Goal: Find specific page/section: Find specific page/section

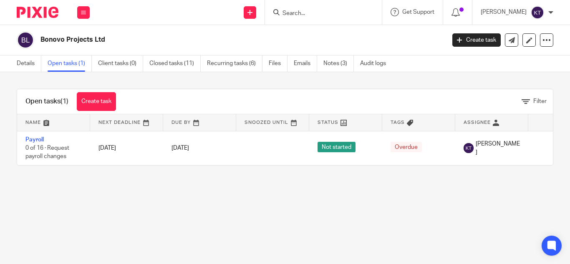
click at [301, 15] on input "Search" at bounding box center [319, 14] width 75 height 8
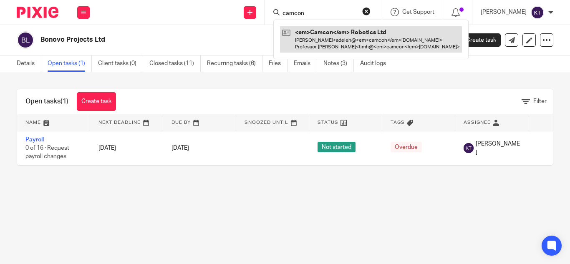
type input "camcon"
click at [326, 41] on link at bounding box center [371, 39] width 182 height 26
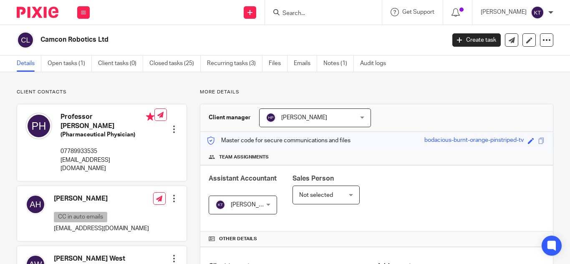
scroll to position [258, 0]
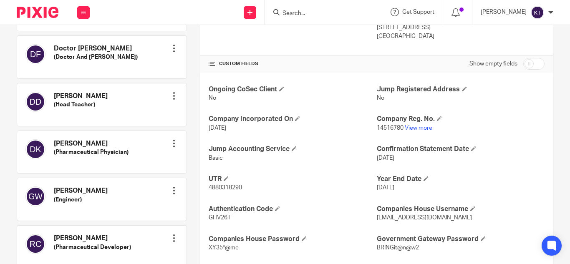
click at [296, 15] on input "Search" at bounding box center [319, 14] width 75 height 8
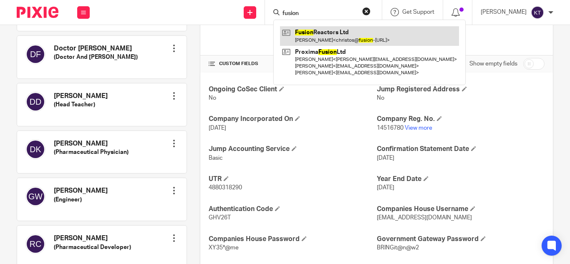
type input "fusion"
click at [320, 37] on link at bounding box center [369, 35] width 179 height 19
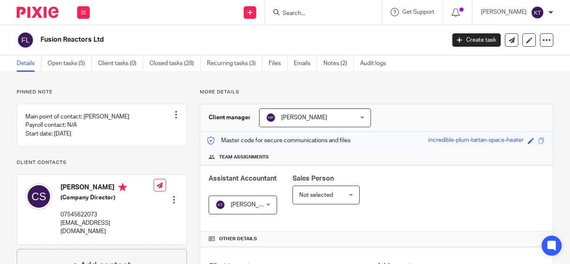
click at [296, 11] on input "Search" at bounding box center [319, 14] width 75 height 8
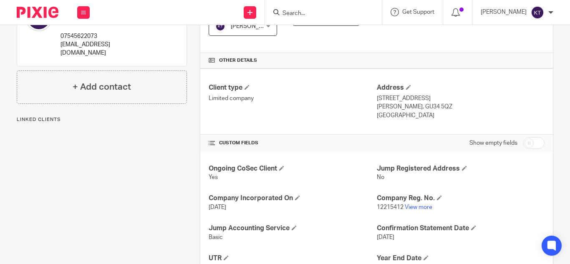
scroll to position [179, 0]
click at [405, 209] on link "View more" at bounding box center [419, 207] width 28 height 6
